Goal: Task Accomplishment & Management: Complete application form

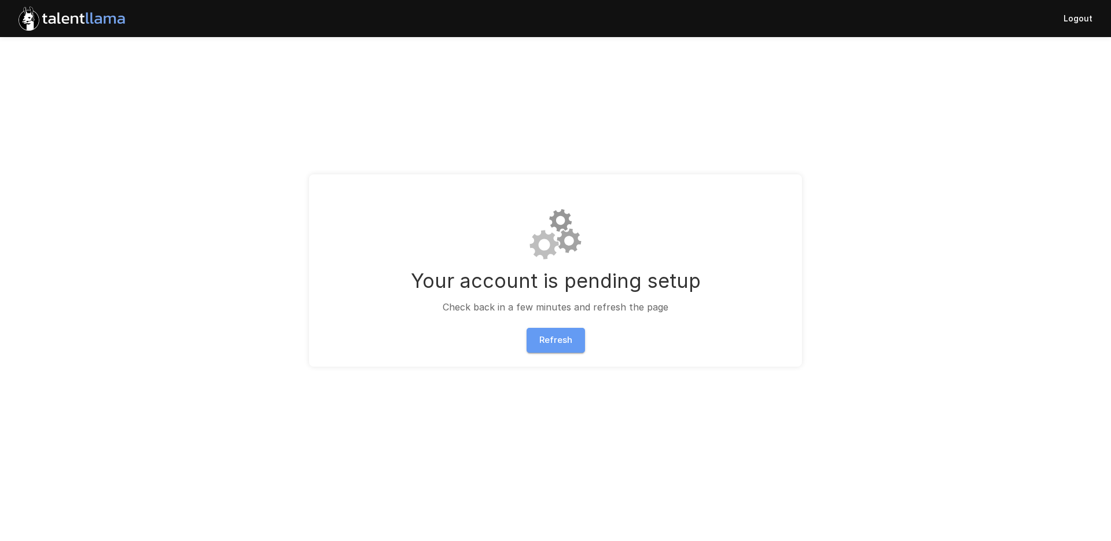
click at [550, 340] on button "Refresh" at bounding box center [556, 340] width 58 height 24
click at [551, 340] on button "Refresh" at bounding box center [556, 340] width 58 height 24
click at [567, 346] on button "Refresh" at bounding box center [556, 340] width 58 height 24
click at [556, 336] on button "Refresh" at bounding box center [556, 340] width 58 height 24
